Goal: Find specific page/section: Find specific page/section

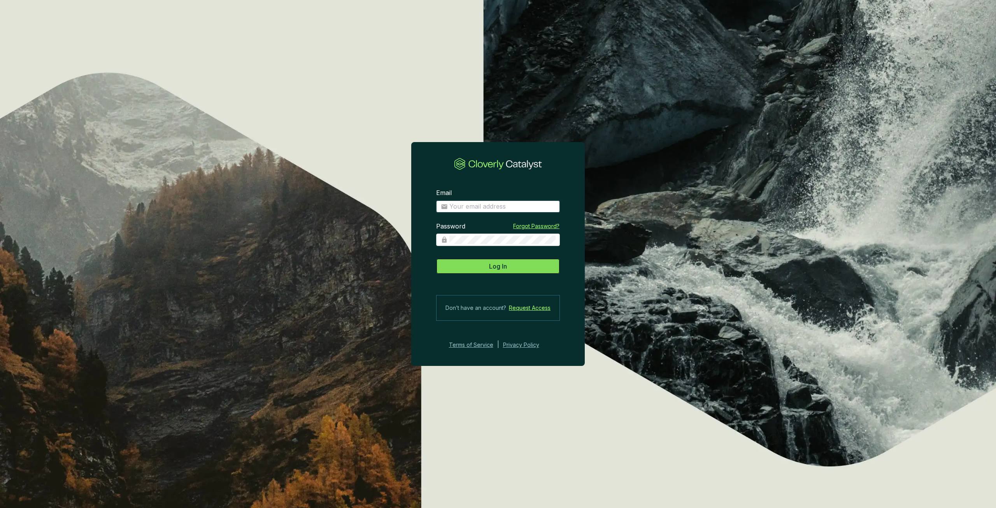
type input "[PERSON_NAME][EMAIL_ADDRESS][PERSON_NAME][DOMAIN_NAME]"
click at [495, 258] on span "Log In" at bounding box center [498, 265] width 18 height 9
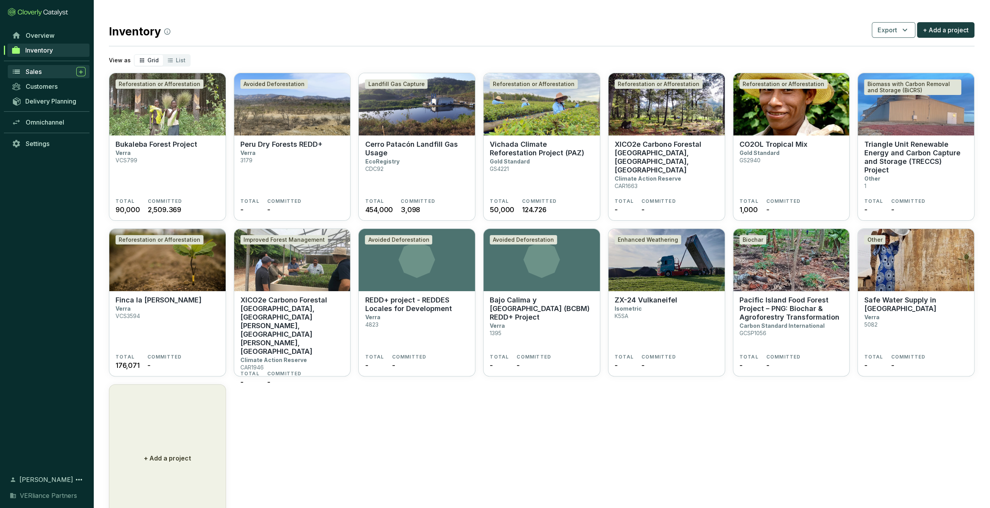
click at [40, 72] on span "Sales" at bounding box center [34, 72] width 16 height 8
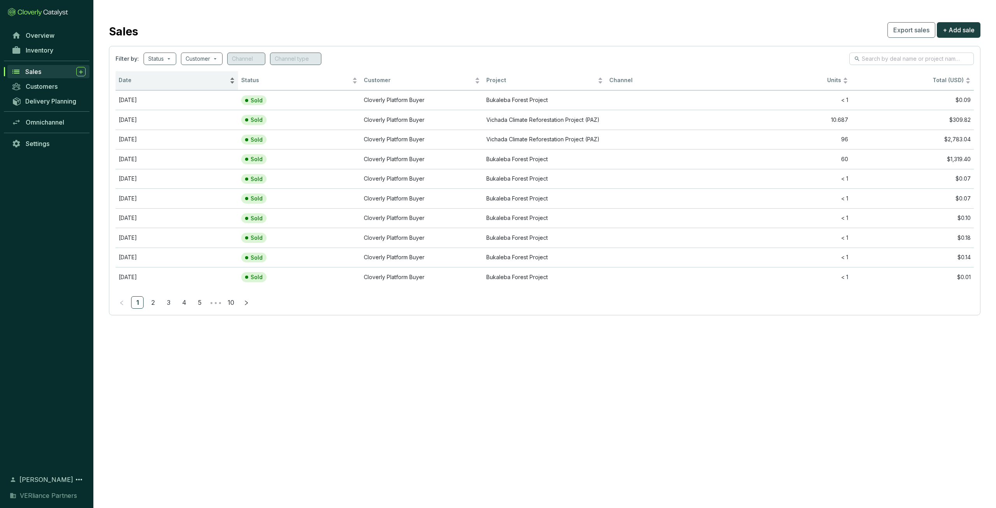
click at [176, 85] on div "Date" at bounding box center [177, 80] width 116 height 9
click at [175, 84] on div "Date" at bounding box center [177, 80] width 116 height 9
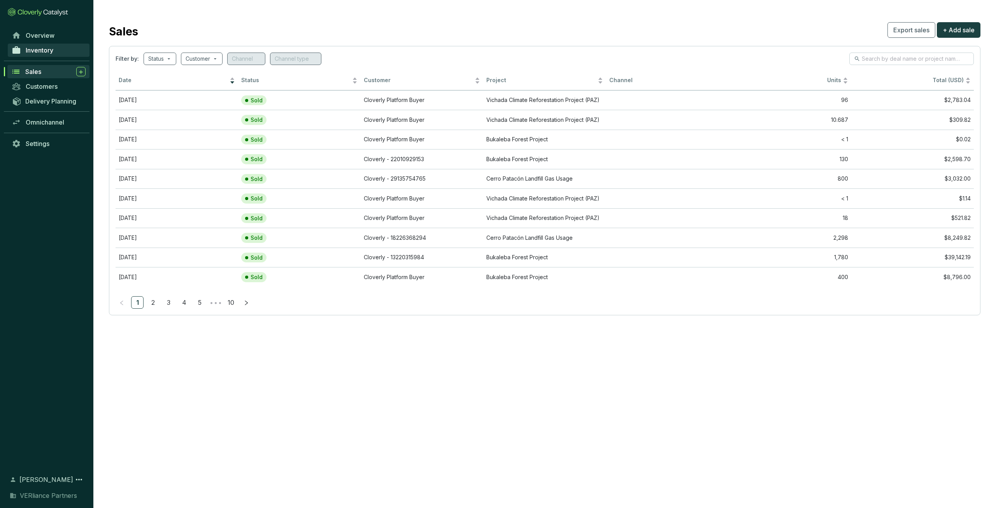
click at [41, 52] on span "Inventory" at bounding box center [40, 50] width 28 height 8
